Goal: Task Accomplishment & Management: Complete application form

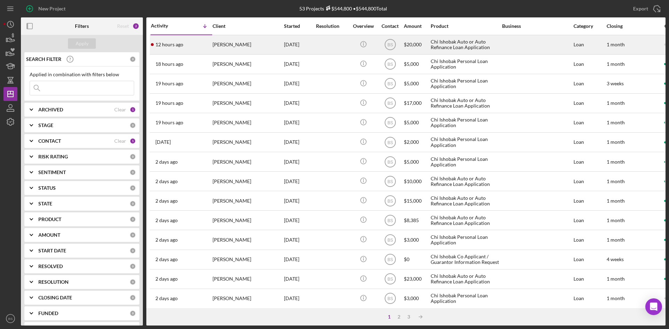
click at [203, 49] on div "12 hours ago [PERSON_NAME]" at bounding box center [181, 45] width 61 height 18
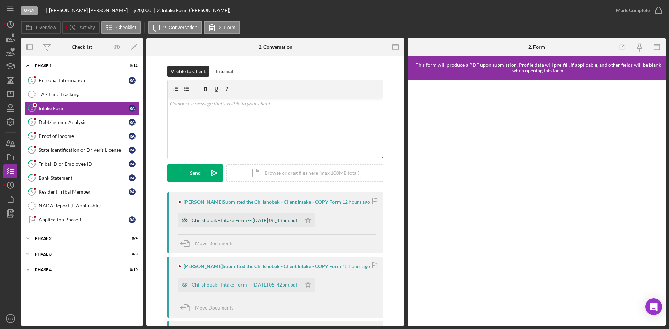
click at [210, 220] on div "Chi Ishobak - Intake Form -- [DATE] 08_48pm.pdf" at bounding box center [245, 221] width 106 height 6
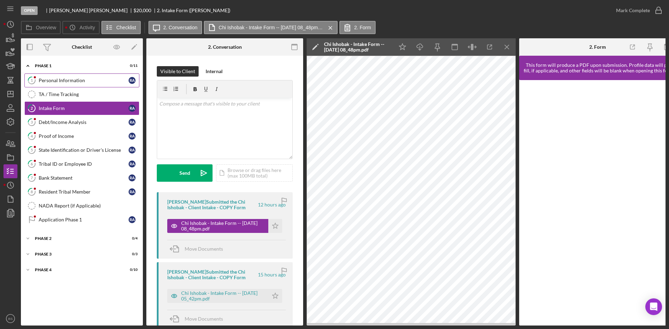
click at [91, 77] on link "1 Personal Information R A" at bounding box center [81, 80] width 115 height 14
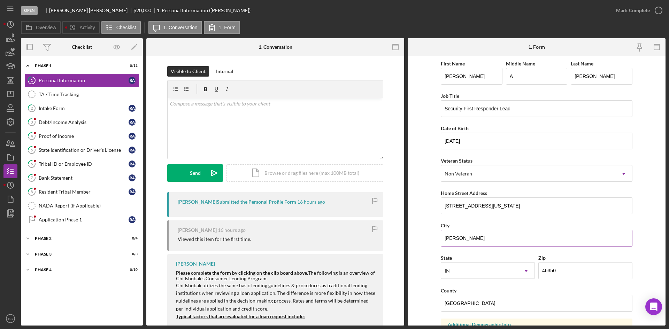
click at [452, 240] on input "[PERSON_NAME]" at bounding box center [537, 238] width 192 height 17
type input "[PERSON_NAME]"
drag, startPoint x: 477, startPoint y: 300, endPoint x: 433, endPoint y: 304, distance: 44.4
click at [433, 304] on form "First Name [PERSON_NAME] Middle Name A Last Name [PERSON_NAME] Job Title Securi…" at bounding box center [536, 191] width 258 height 270
type input "[PERSON_NAME]"
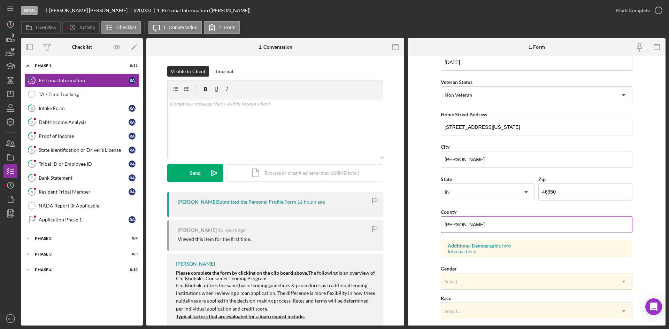
scroll to position [195, 0]
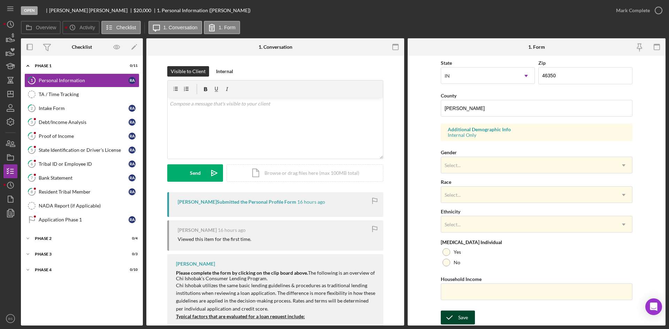
click at [454, 318] on icon "submit" at bounding box center [449, 317] width 17 height 17
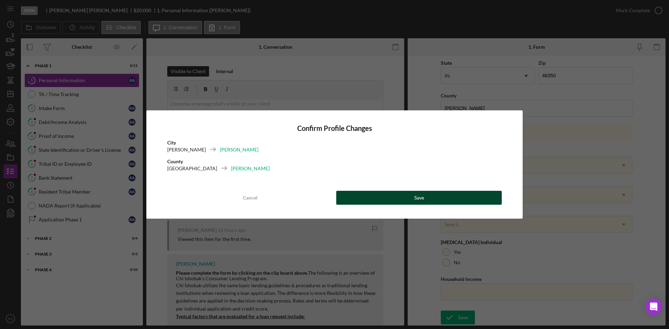
click at [431, 198] on button "Save" at bounding box center [418, 198] width 165 height 14
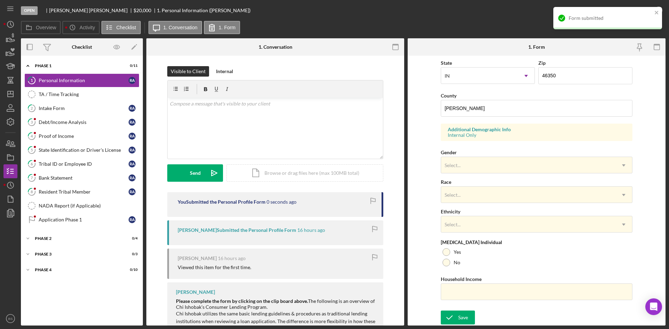
click at [616, 10] on div "Form submitted" at bounding box center [607, 18] width 109 height 22
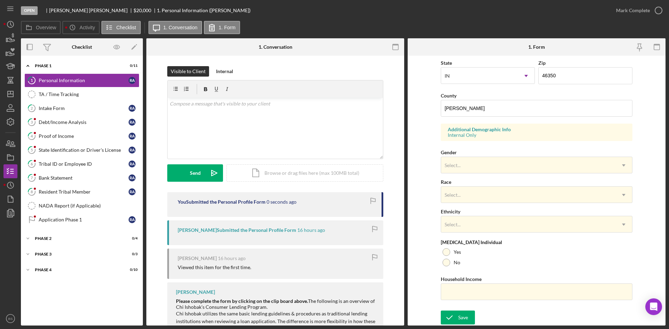
click at [617, 8] on div "Form submitted" at bounding box center [607, 7] width 111 height 3
click at [622, 12] on div "Mark Complete" at bounding box center [633, 10] width 34 height 14
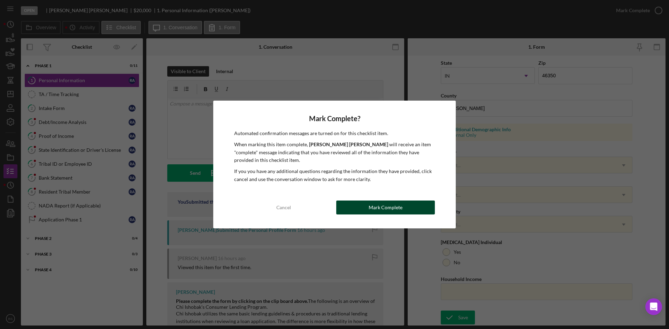
click at [407, 202] on button "Mark Complete" at bounding box center [385, 208] width 99 height 14
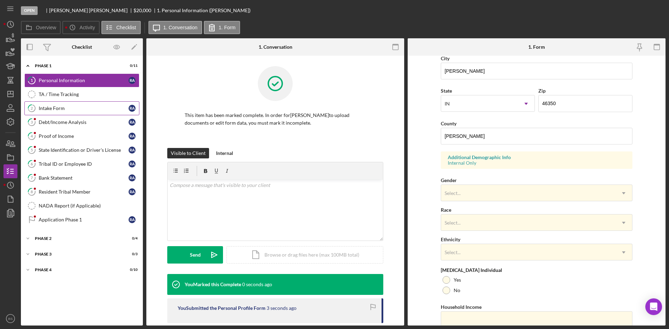
scroll to position [55, 0]
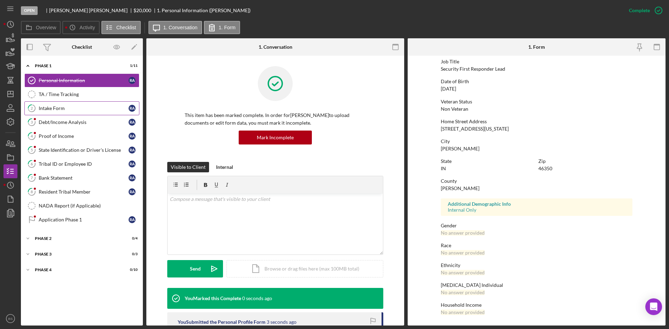
click at [79, 111] on link "2 Intake Form R A" at bounding box center [81, 108] width 115 height 14
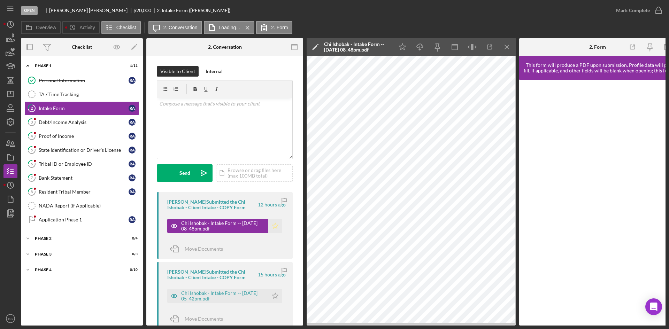
click at [272, 225] on polygon "button" at bounding box center [275, 226] width 6 height 6
click at [250, 291] on div "Chi Ishobak - Intake Form -- [DATE] 05_42pm.pdf" at bounding box center [223, 295] width 84 height 11
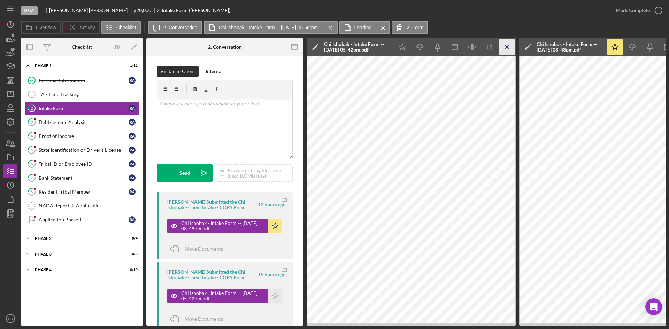
click at [503, 49] on icon "Icon/Menu Close" at bounding box center [507, 47] width 16 height 16
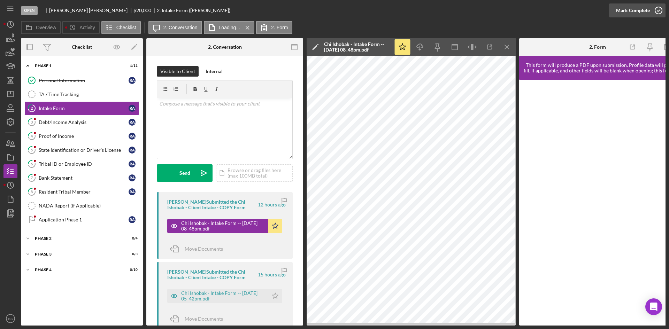
click at [640, 12] on div "Mark Complete" at bounding box center [633, 10] width 34 height 14
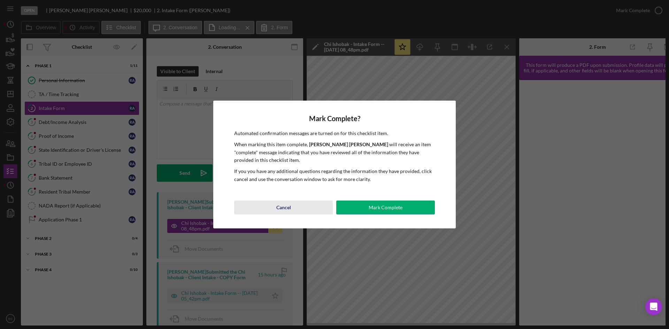
click at [283, 207] on div "Cancel" at bounding box center [283, 208] width 15 height 14
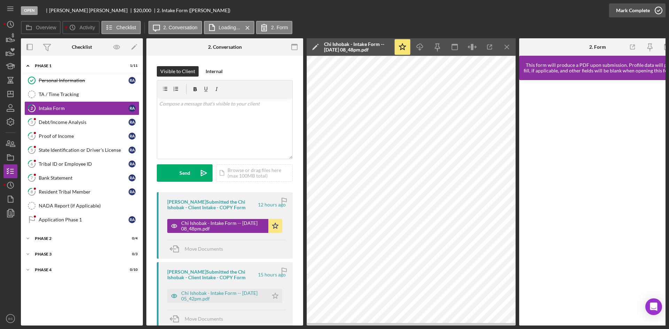
click at [643, 7] on div "Mark Complete" at bounding box center [633, 10] width 34 height 14
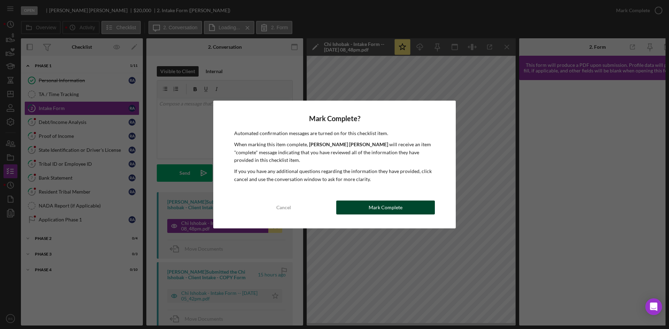
click at [408, 204] on button "Mark Complete" at bounding box center [385, 208] width 99 height 14
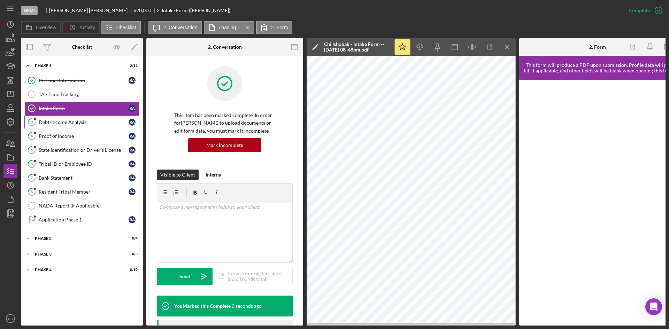
click at [112, 128] on link "3 Debt/Income Analysis R A" at bounding box center [81, 122] width 115 height 14
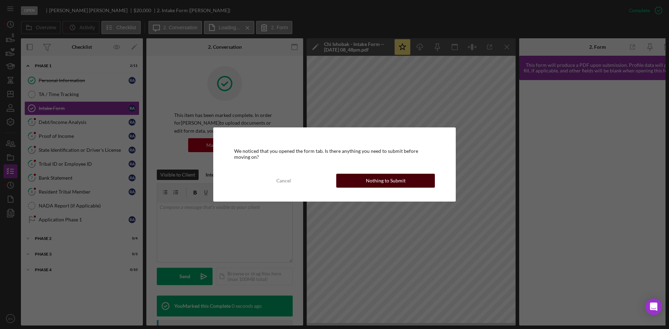
click at [354, 177] on button "Nothing to Submit" at bounding box center [385, 181] width 99 height 14
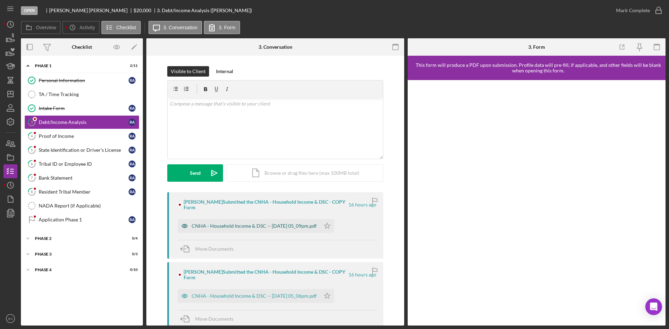
click at [304, 229] on div "CNHA - Household Income & DSC -- [DATE] 05_09pm.pdf" at bounding box center [254, 226] width 125 height 6
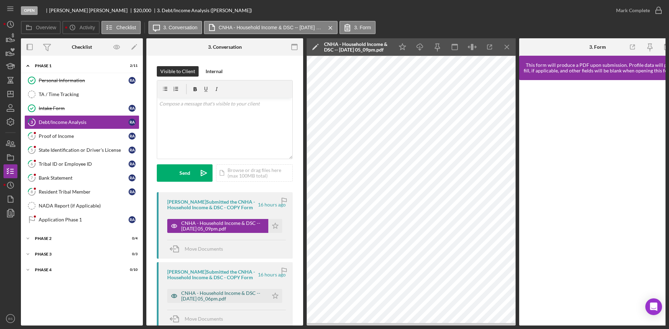
click at [243, 296] on div "CNHA - Household Income & DSC -- [DATE] 05_06pm.pdf" at bounding box center [223, 295] width 84 height 11
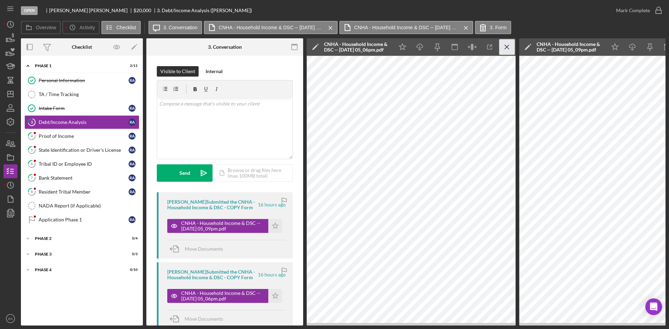
click at [504, 48] on icon "Icon/Menu Close" at bounding box center [507, 47] width 16 height 16
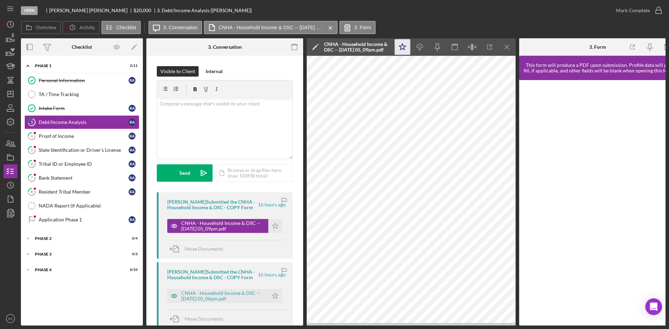
click at [401, 47] on polygon "button" at bounding box center [402, 47] width 7 height 6
click at [638, 14] on div "Mark Complete" at bounding box center [633, 10] width 34 height 14
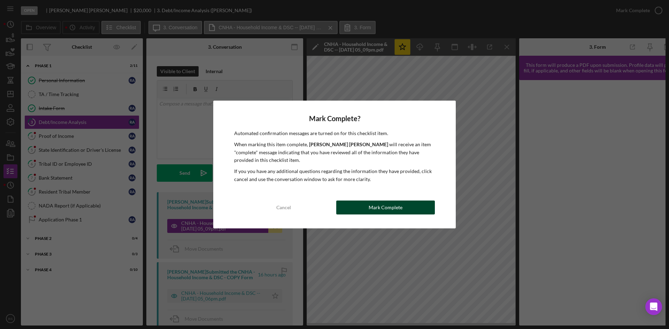
click at [409, 203] on button "Mark Complete" at bounding box center [385, 208] width 99 height 14
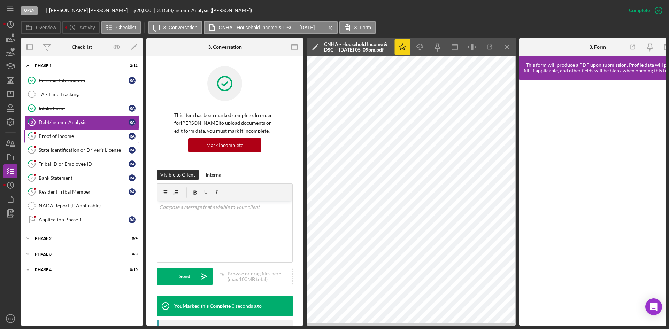
click at [71, 137] on div "Proof of Income" at bounding box center [84, 136] width 90 height 6
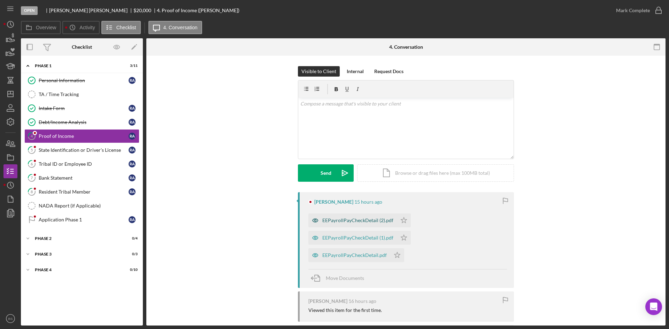
click at [355, 224] on div "EEPayrollPayCheckDetail (2).pdf" at bounding box center [352, 220] width 88 height 14
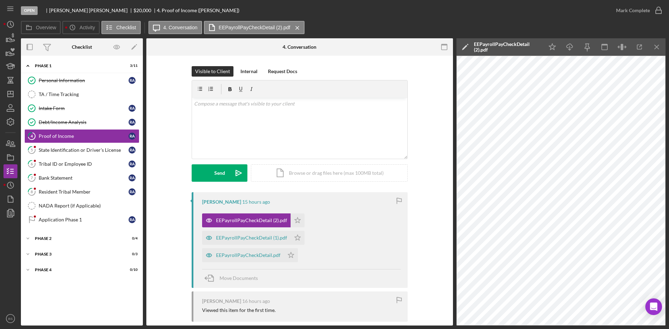
click at [507, 41] on div "EEPayrollPayCheckDetail (2).pdf" at bounding box center [507, 46] width 66 height 17
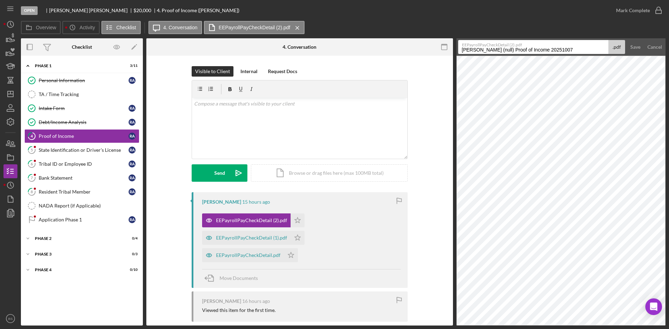
click at [506, 45] on label "EEPayrollPayCheckDetail (2).pdf" at bounding box center [535, 43] width 146 height 7
click at [506, 45] on input "[PERSON_NAME] (null) Proof of Income 20251007" at bounding box center [533, 47] width 150 height 14
click at [506, 45] on label "EEPayrollPayCheckDetail (2).pdf" at bounding box center [535, 43] width 146 height 7
click at [506, 45] on input "[PERSON_NAME] (null) Proof of Income 20251007" at bounding box center [533, 47] width 150 height 14
click at [506, 52] on input "[PERSON_NAME] (null) Proof of Income 20251007" at bounding box center [533, 47] width 150 height 14
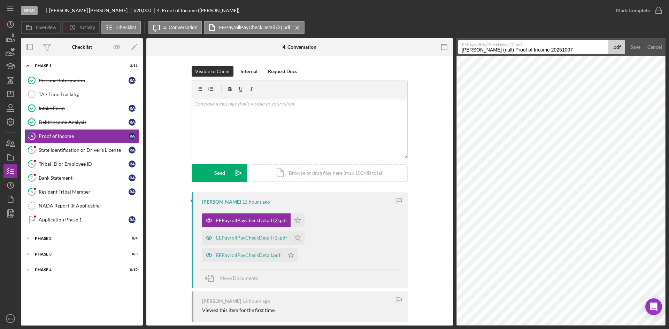
click at [506, 52] on input "[PERSON_NAME] (null) Proof of Income 20251007" at bounding box center [533, 47] width 150 height 14
type input "9-8"
click at [631, 45] on div "Save" at bounding box center [635, 47] width 10 height 14
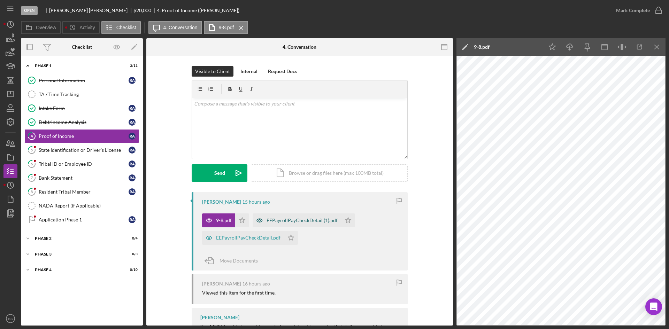
click at [274, 219] on div "EEPayrollPayCheckDetail (1).pdf" at bounding box center [301, 221] width 71 height 6
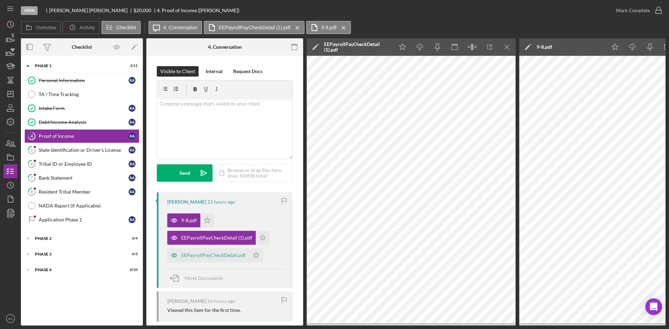
click at [326, 46] on div "EEPayrollPayCheckDetail (1).pdf" at bounding box center [357, 46] width 66 height 11
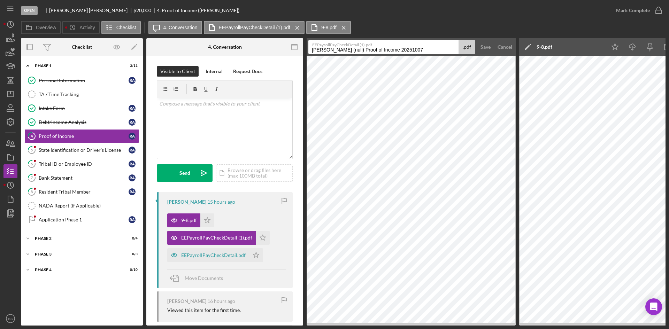
click at [340, 51] on input "[PERSON_NAME] (null) Proof of Income 20251007" at bounding box center [383, 47] width 150 height 14
type input "9-22"
click at [481, 48] on div "Save" at bounding box center [485, 47] width 10 height 14
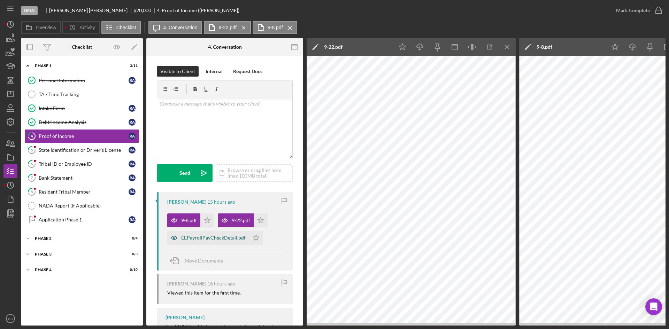
click at [222, 243] on div "EEPayrollPayCheckDetail.pdf" at bounding box center [208, 238] width 82 height 14
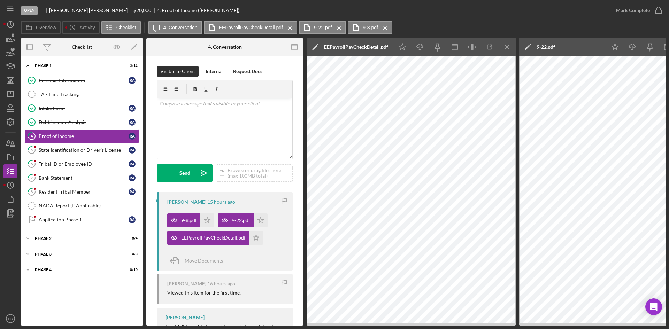
click at [365, 46] on div "EEPayrollPayCheckDetail.pdf" at bounding box center [356, 47] width 64 height 6
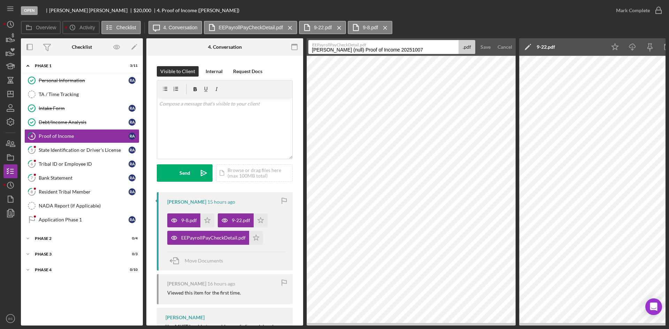
click at [365, 48] on input "[PERSON_NAME] (null) Proof of Income 20251007" at bounding box center [383, 47] width 150 height 14
type input "10-6"
click at [481, 46] on div "Save" at bounding box center [485, 47] width 10 height 14
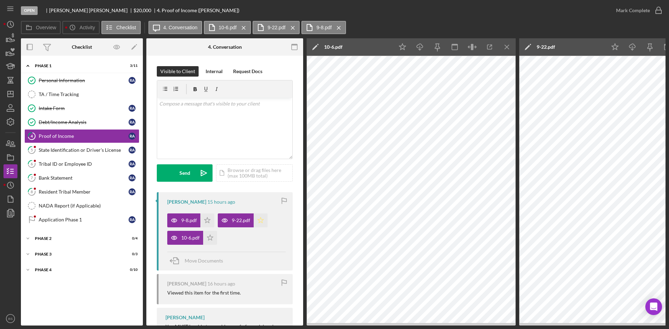
click at [263, 219] on icon "Icon/Star" at bounding box center [261, 220] width 14 height 14
click at [616, 11] on div "Mark Complete" at bounding box center [633, 10] width 34 height 14
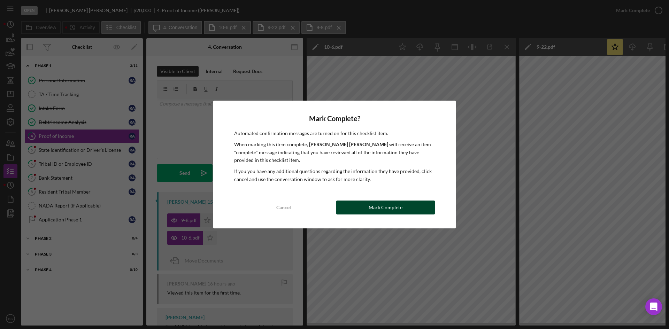
click at [389, 207] on div "Mark Complete" at bounding box center [385, 208] width 34 height 14
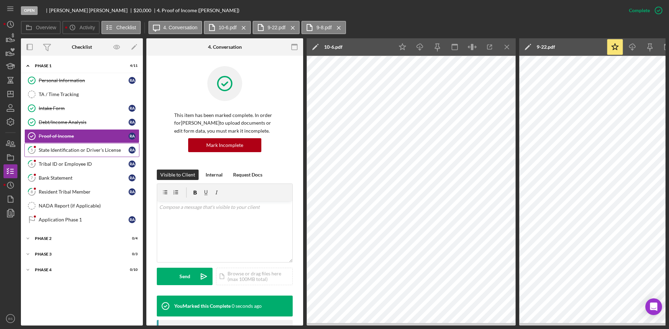
click at [93, 146] on link "5 State Identification or Driver's License R A" at bounding box center [81, 150] width 115 height 14
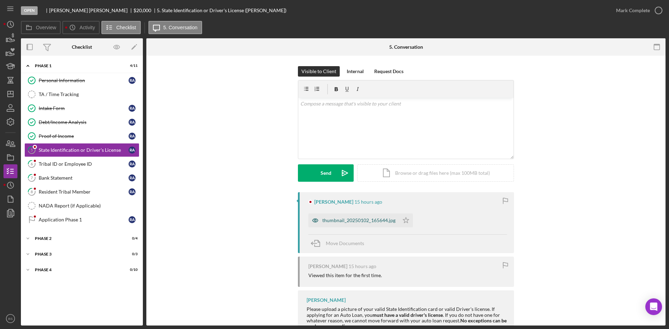
click at [359, 224] on div "thumbnail_20250102_165644.jpg" at bounding box center [353, 220] width 91 height 14
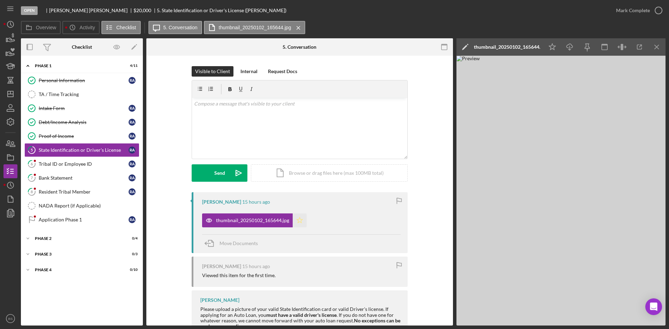
click at [298, 221] on icon "Icon/Star" at bounding box center [300, 220] width 14 height 14
click at [622, 9] on div "Mark Complete" at bounding box center [633, 10] width 34 height 14
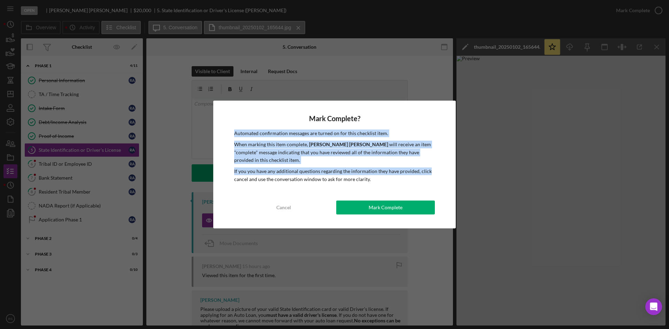
drag, startPoint x: 506, startPoint y: 216, endPoint x: 478, endPoint y: 234, distance: 32.9
click at [503, 219] on div "Mark Complete? Automated confirmation messages are turned on for this checklist…" at bounding box center [334, 164] width 669 height 329
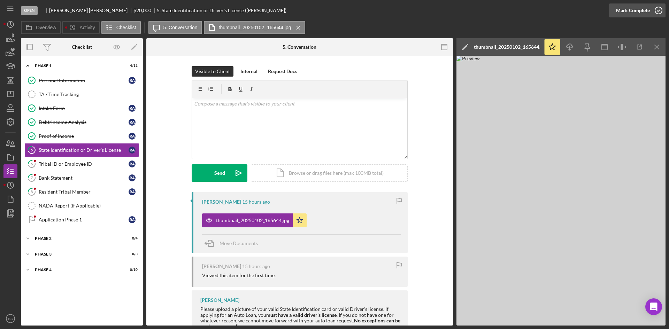
click at [654, 7] on icon "button" at bounding box center [657, 10] width 17 height 17
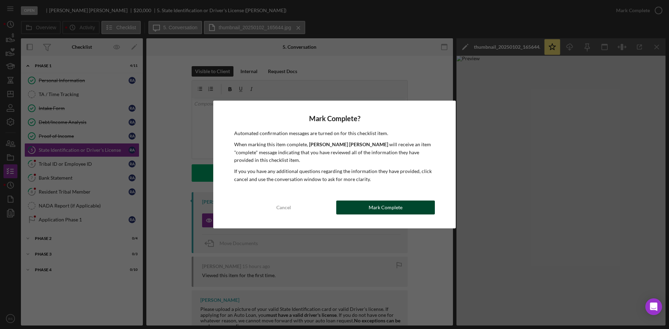
click at [404, 211] on button "Mark Complete" at bounding box center [385, 208] width 99 height 14
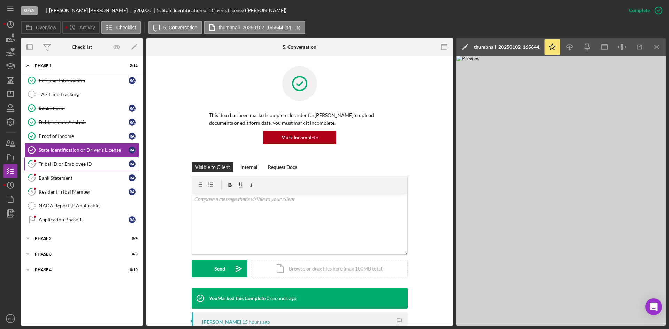
click at [57, 163] on div "Tribal ID or Employee ID" at bounding box center [84, 164] width 90 height 6
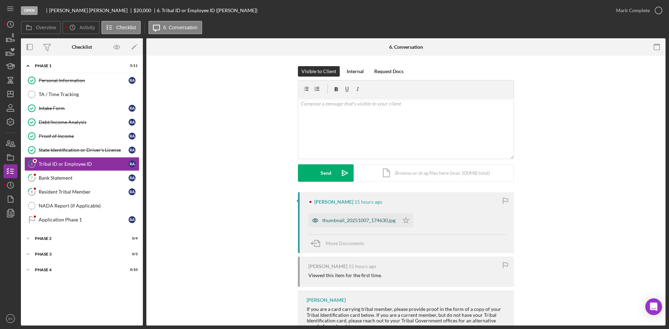
click at [367, 215] on div "thumbnail_20251007_174630.jpg" at bounding box center [353, 220] width 91 height 14
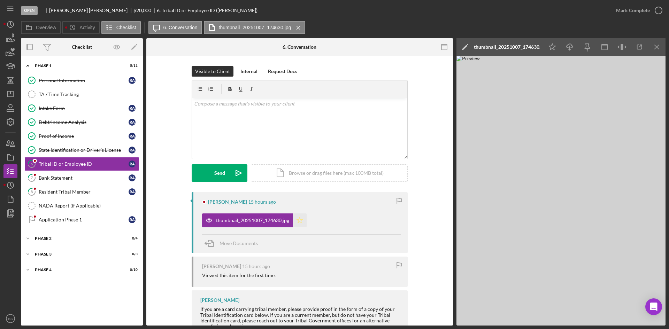
click at [297, 220] on icon "Icon/Star" at bounding box center [300, 220] width 14 height 14
click at [632, 15] on div "Mark Complete" at bounding box center [633, 10] width 34 height 14
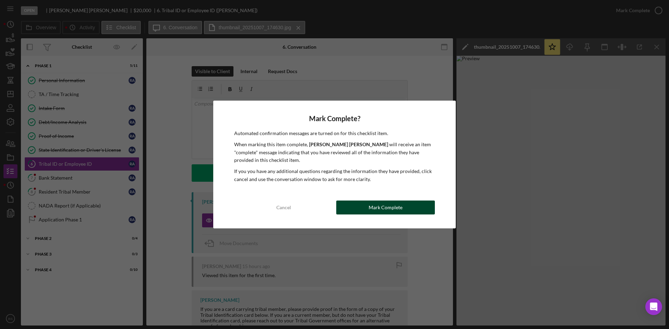
click at [355, 213] on button "Mark Complete" at bounding box center [385, 208] width 99 height 14
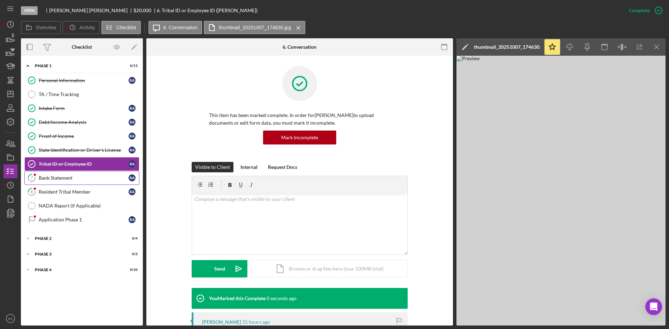
click at [110, 182] on link "7 Bank Statement R A" at bounding box center [81, 178] width 115 height 14
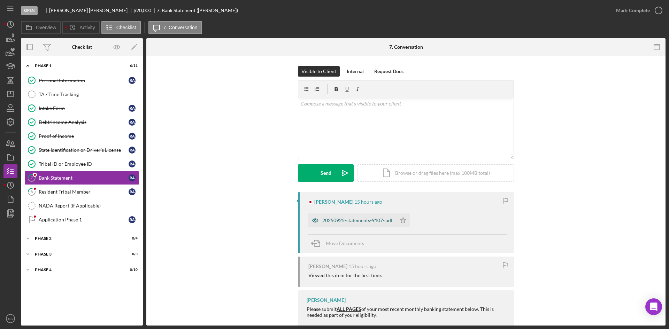
click at [333, 218] on div "20250925-statements-9107-.pdf" at bounding box center [357, 221] width 70 height 6
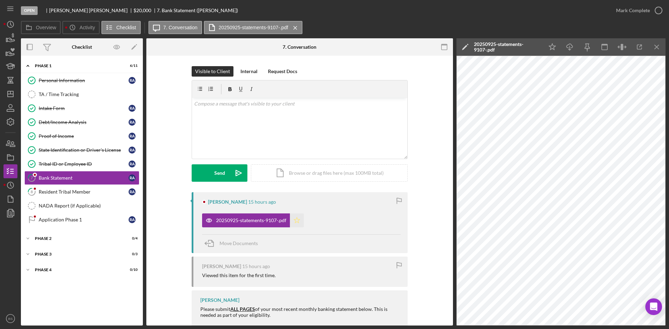
click at [299, 223] on icon "Icon/Star" at bounding box center [297, 220] width 14 height 14
click at [645, 14] on div "Mark Complete" at bounding box center [633, 10] width 34 height 14
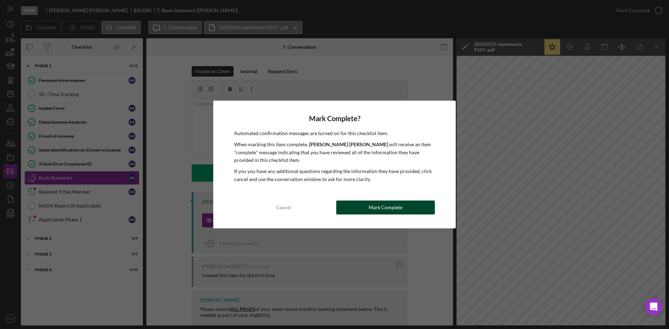
click at [416, 201] on button "Mark Complete" at bounding box center [385, 208] width 99 height 14
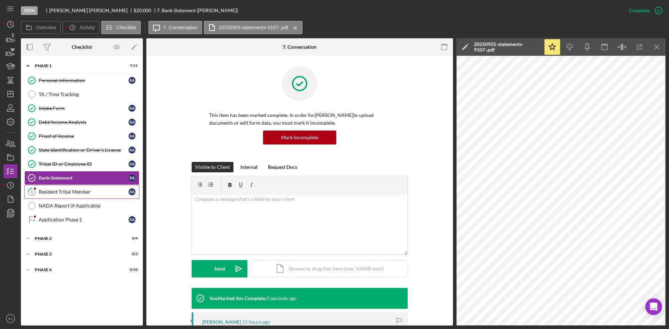
click at [97, 194] on div "Resident Tribal Member" at bounding box center [84, 192] width 90 height 6
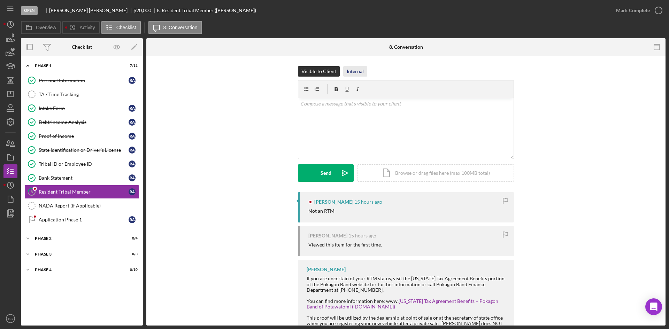
click at [358, 74] on div "Internal" at bounding box center [354, 71] width 17 height 10
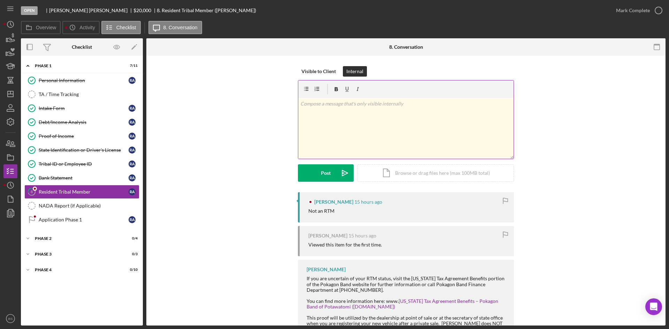
click at [366, 112] on div "v Color teal Color pink Remove color Add row above Add row below Add column bef…" at bounding box center [405, 128] width 215 height 61
click at [336, 177] on icon "Icon/icon-invite-send" at bounding box center [344, 172] width 17 height 17
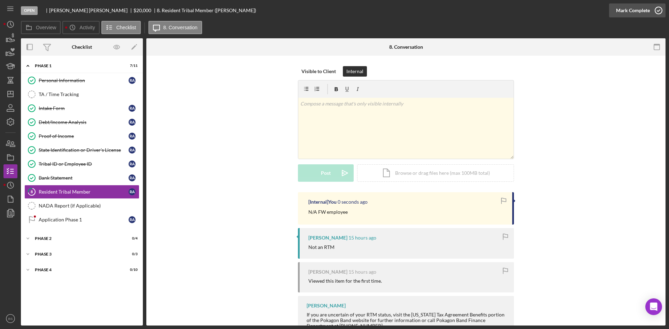
click at [625, 8] on div "Mark Complete" at bounding box center [633, 10] width 34 height 14
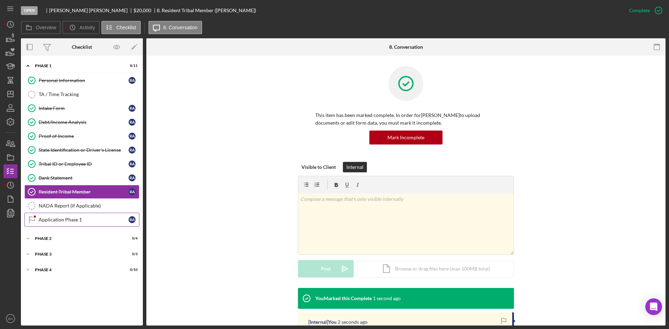
click at [116, 215] on link "Application Phase 1 Application Phase 1 R A" at bounding box center [81, 220] width 115 height 14
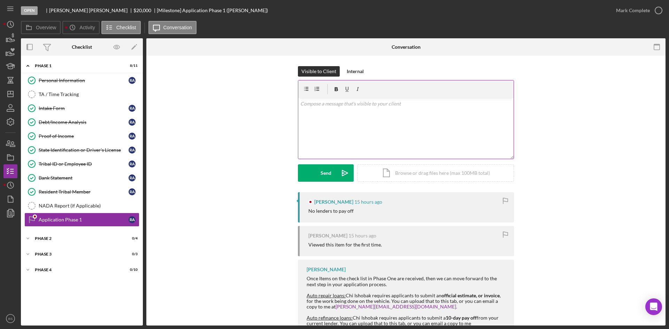
click at [350, 121] on div "v Color teal Color pink Remove color Add row above Add row below Add column bef…" at bounding box center [405, 128] width 215 height 61
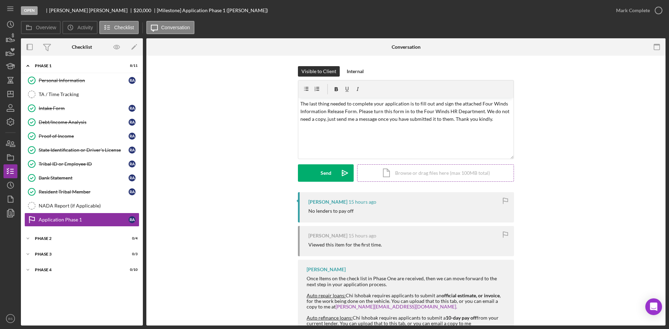
click at [373, 178] on div "Icon/Document Browse or drag files here (max 100MB total) Tap to choose files o…" at bounding box center [435, 172] width 157 height 17
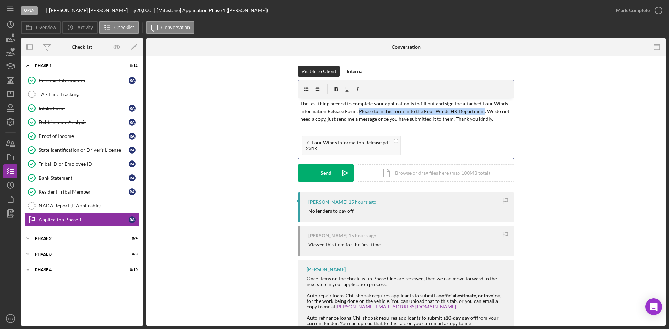
drag, startPoint x: 356, startPoint y: 110, endPoint x: 479, endPoint y: 109, distance: 122.6
click at [479, 109] on p "The last thing needed to complete your application is to fill out and sign the …" at bounding box center [405, 111] width 211 height 23
click at [335, 87] on icon "button" at bounding box center [336, 89] width 3 height 4
click at [344, 88] on icon "button" at bounding box center [347, 89] width 16 height 16
click at [397, 125] on div "v Color teal Color pink Remove color Add row above Add row below Add column bef…" at bounding box center [405, 115] width 215 height 34
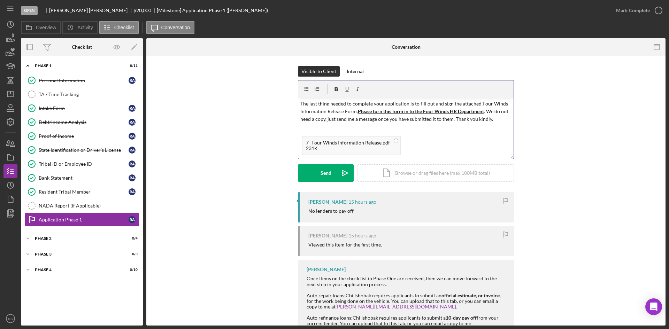
click at [319, 122] on p "The last thing needed to complete your application is to fill out and sign the …" at bounding box center [405, 111] width 211 height 23
click at [339, 172] on icon "Icon/icon-invite-send" at bounding box center [344, 172] width 17 height 17
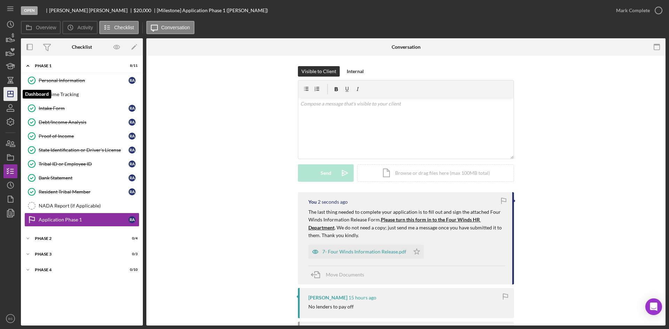
click at [9, 93] on icon "Icon/Dashboard" at bounding box center [10, 93] width 17 height 17
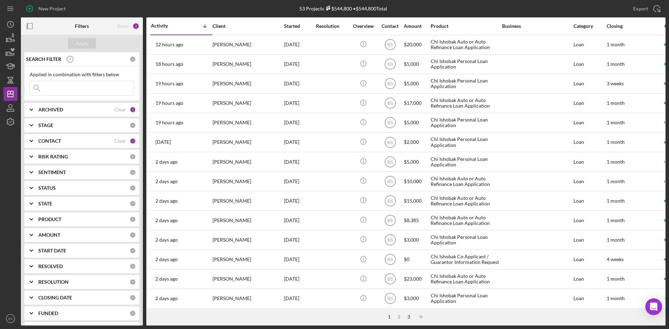
click at [408, 318] on div "3" at bounding box center [409, 317] width 10 height 6
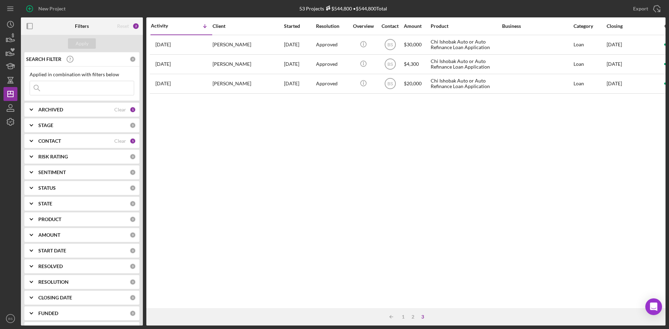
click at [412, 313] on div "Icon/Table Sort Arrow 1 2 3" at bounding box center [405, 316] width 519 height 17
click at [412, 316] on div "2" at bounding box center [413, 317] width 10 height 6
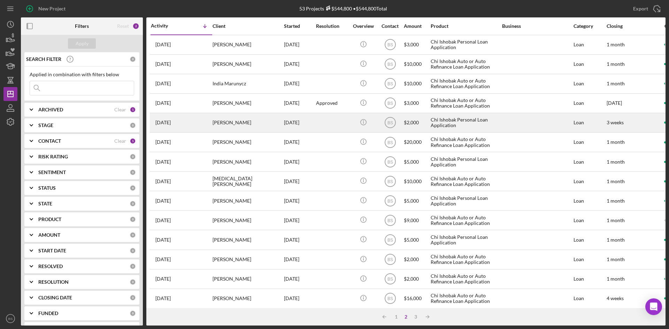
click at [162, 129] on div "[DATE] [PERSON_NAME]" at bounding box center [181, 123] width 61 height 18
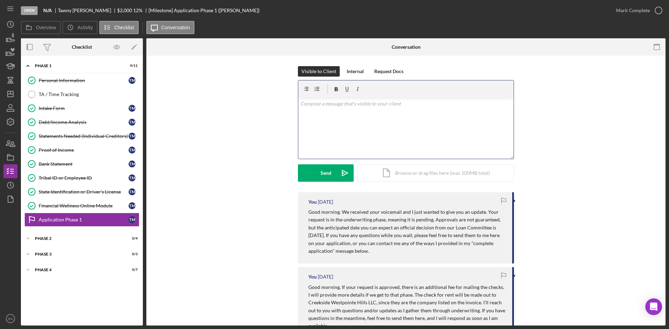
click at [378, 134] on div "v Color teal Color pink Remove color Add row above Add row below Add column bef…" at bounding box center [405, 128] width 215 height 61
drag, startPoint x: 372, startPoint y: 102, endPoint x: 349, endPoint y: 103, distance: 23.7
click at [349, 103] on p "Good morning [PERSON_NAME]. I am getting a good portion of the underwriting don…" at bounding box center [405, 108] width 211 height 16
click at [392, 113] on p "Good morning [PERSON_NAME]. I plan to get a good portion of the underwriting do…" at bounding box center [405, 108] width 211 height 16
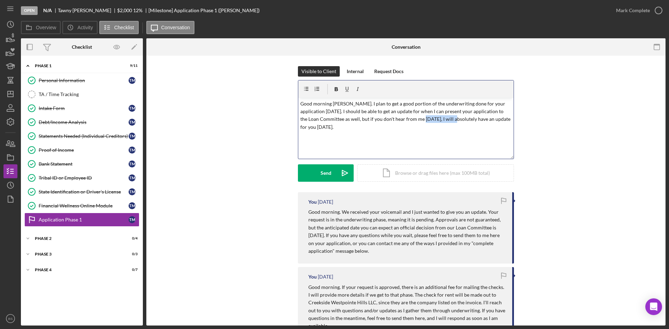
drag, startPoint x: 450, startPoint y: 119, endPoint x: 420, endPoint y: 118, distance: 30.7
click at [420, 118] on p "Good morning [PERSON_NAME]. I plan to get a good portion of the underwriting do…" at bounding box center [405, 115] width 211 height 31
drag, startPoint x: 445, startPoint y: 119, endPoint x: 434, endPoint y: 118, distance: 11.2
click at [434, 118] on p "Good morning [PERSON_NAME]. I plan to get a good portion of the underwriting do…" at bounding box center [405, 115] width 211 height 31
click at [451, 112] on p "Good morning [PERSON_NAME]. I plan to get a good portion of the underwriting do…" at bounding box center [405, 115] width 211 height 31
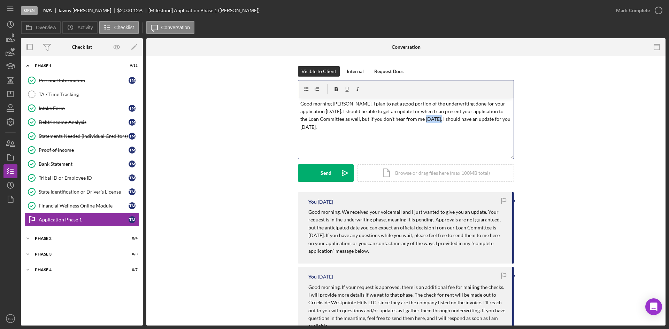
drag, startPoint x: 434, startPoint y: 118, endPoint x: 418, endPoint y: 118, distance: 15.7
click at [418, 118] on p "Good morning [PERSON_NAME]. I plan to get a good portion of the underwriting do…" at bounding box center [405, 115] width 211 height 31
click at [440, 104] on p "Good morning [PERSON_NAME]. I plan to get a good portion of the underwriting do…" at bounding box center [405, 115] width 211 height 31
click at [498, 118] on p "Good morning [PERSON_NAME]. I plan to get a good portion of the underwriting do…" at bounding box center [405, 115] width 211 height 31
click at [342, 171] on polygon "submit" at bounding box center [345, 173] width 6 height 6
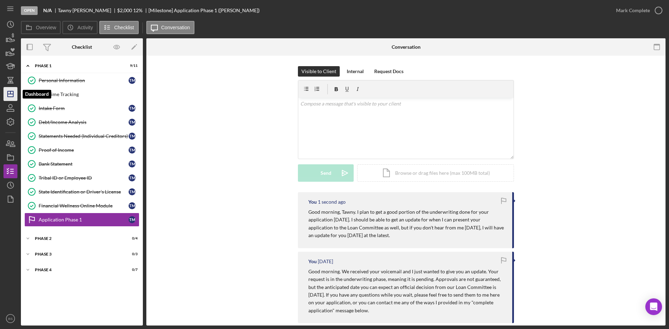
click at [5, 92] on icon "Icon/Dashboard" at bounding box center [10, 93] width 17 height 17
